Goal: Task Accomplishment & Management: Use online tool/utility

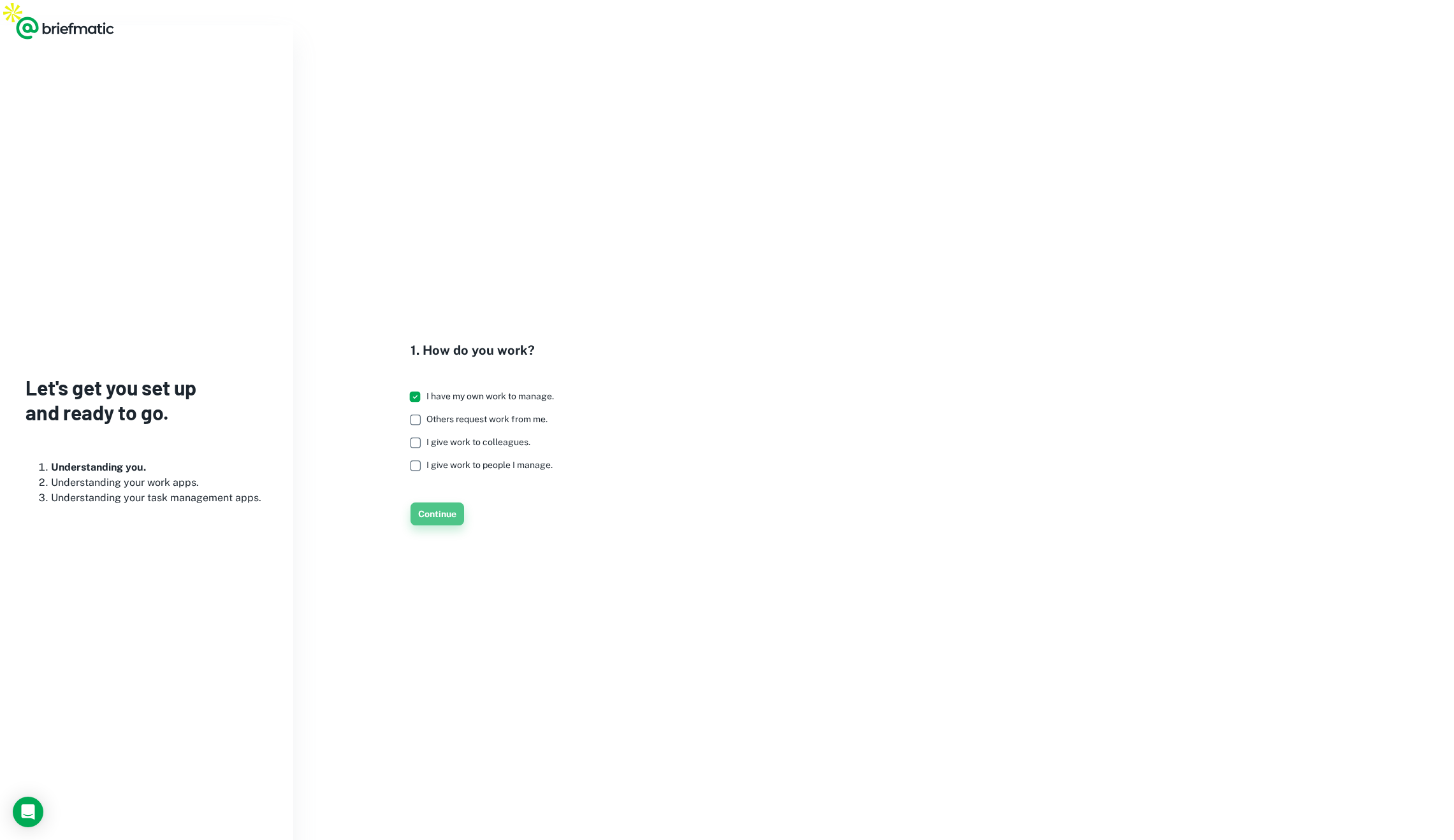
click at [431, 503] on button "Continue" at bounding box center [437, 514] width 54 height 23
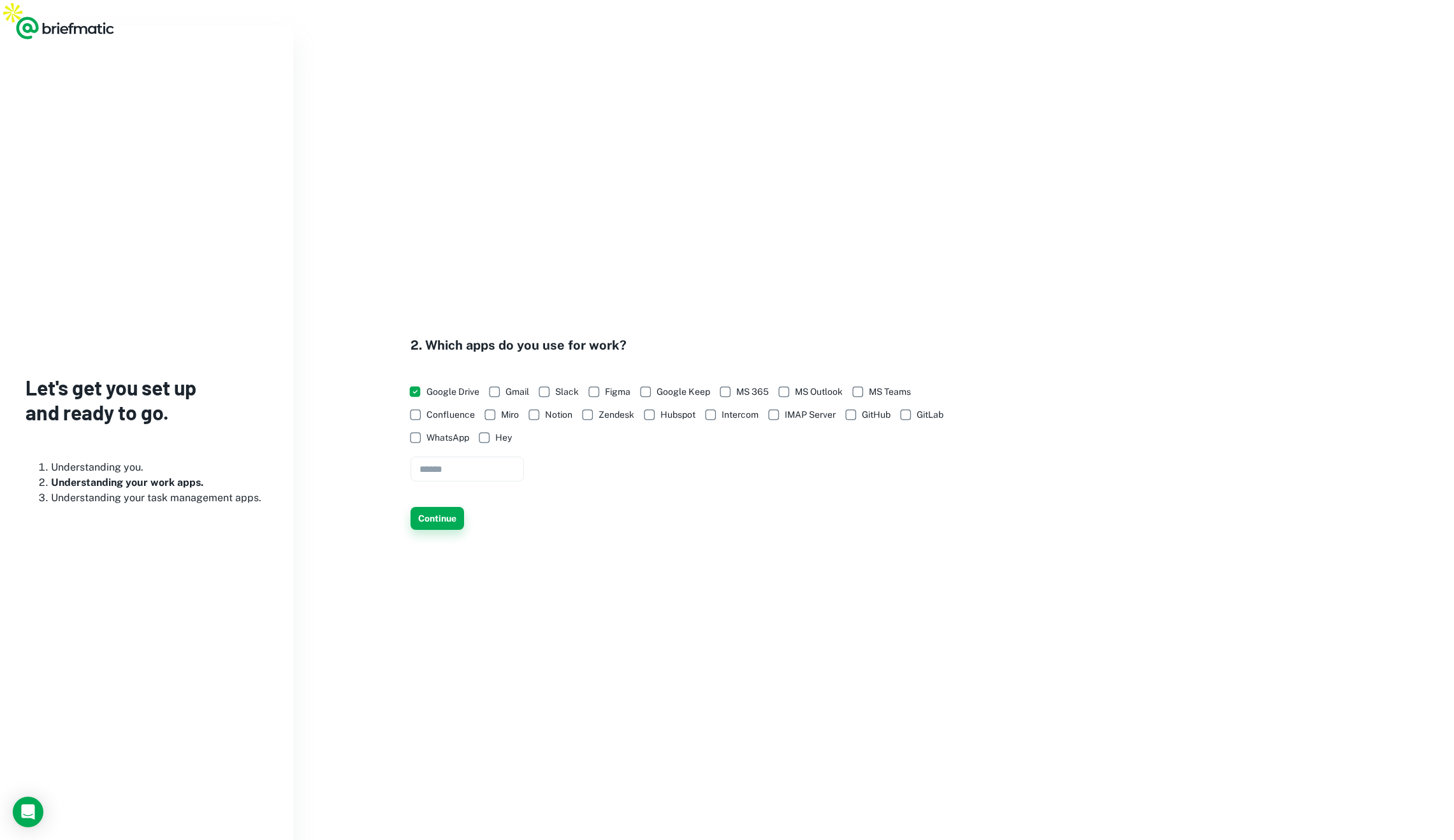
click at [434, 509] on button "Continue" at bounding box center [437, 519] width 54 height 23
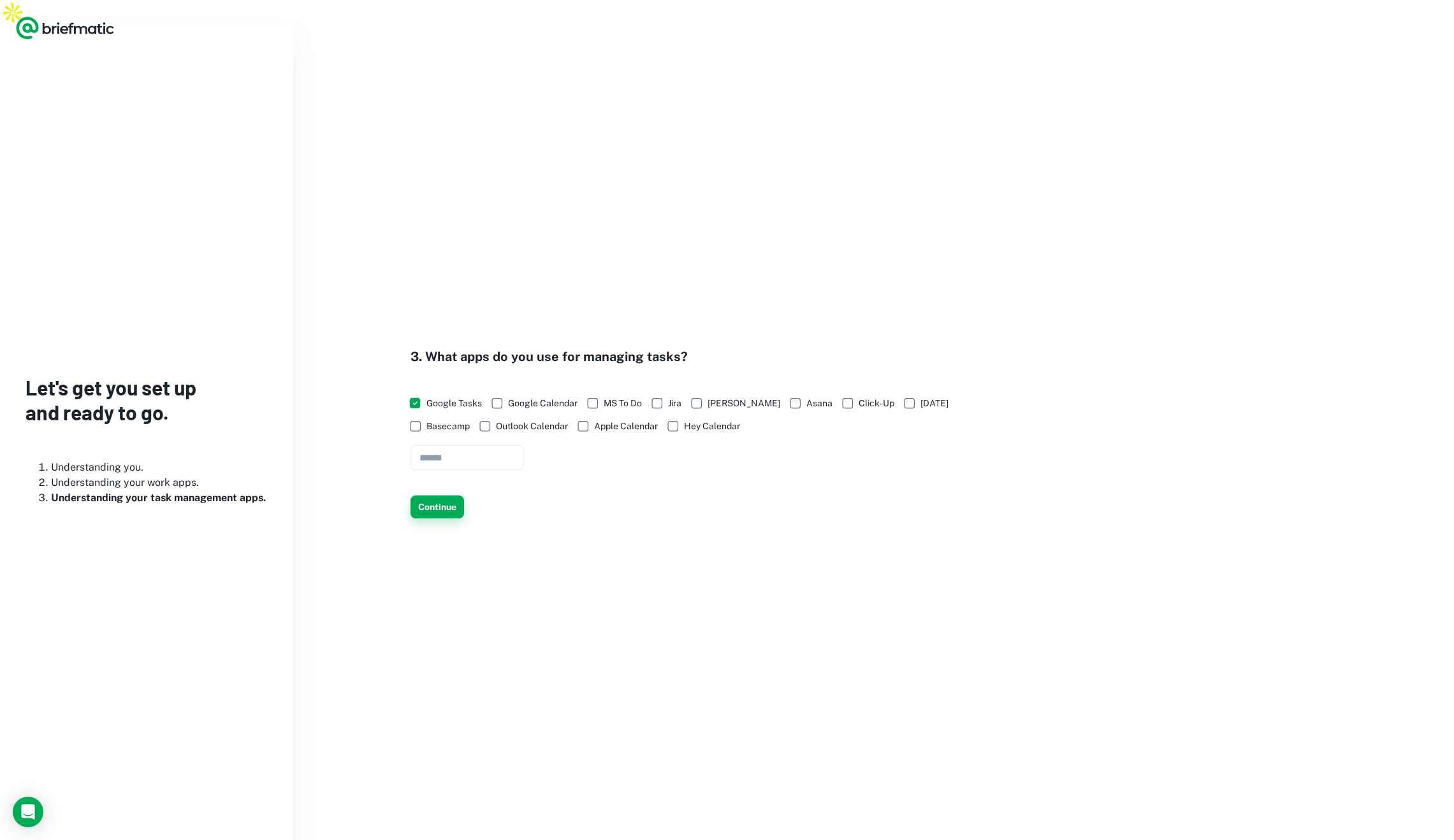
click at [434, 495] on button "Continue" at bounding box center [437, 506] width 54 height 23
